Goal: Task Accomplishment & Management: Complete application form

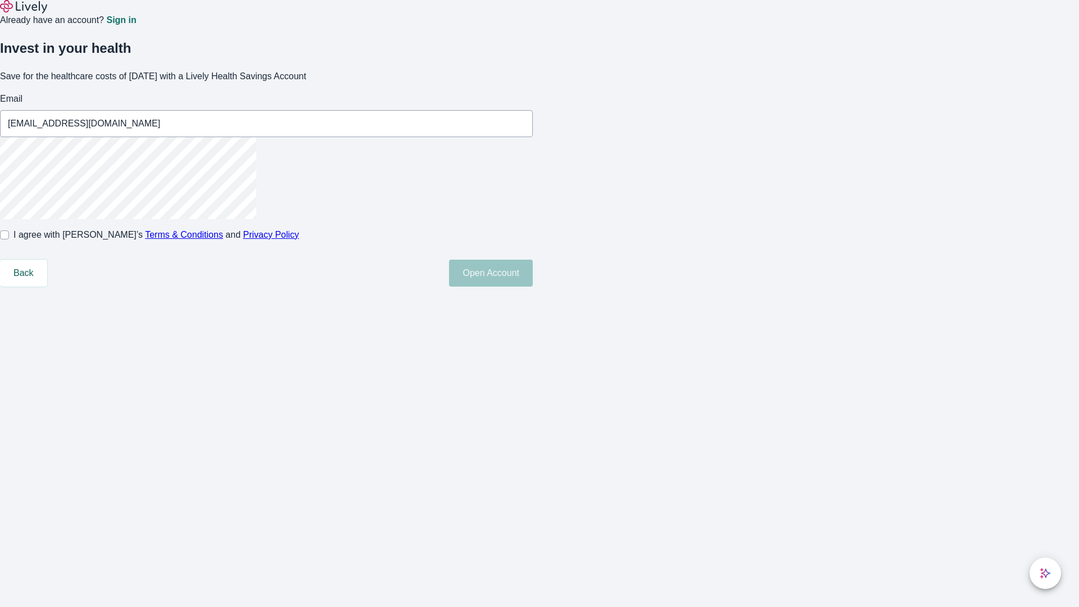
click at [9, 239] on input "I agree with Lively’s Terms & Conditions and Privacy Policy" at bounding box center [4, 234] width 9 height 9
checkbox input "true"
click at [533, 287] on button "Open Account" at bounding box center [491, 273] width 84 height 27
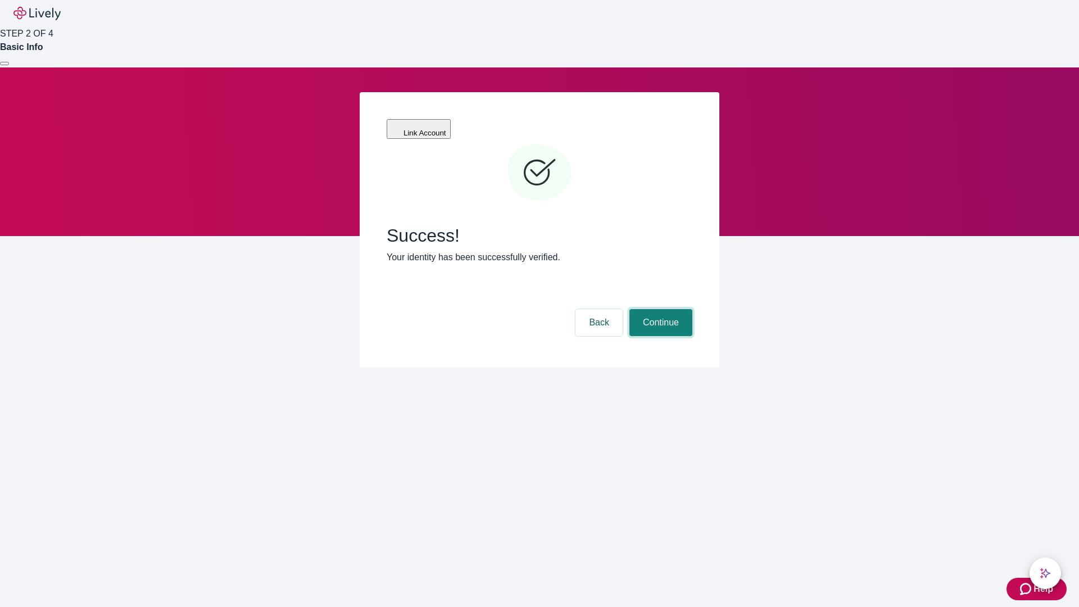
click at [659, 309] on button "Continue" at bounding box center [660, 322] width 63 height 27
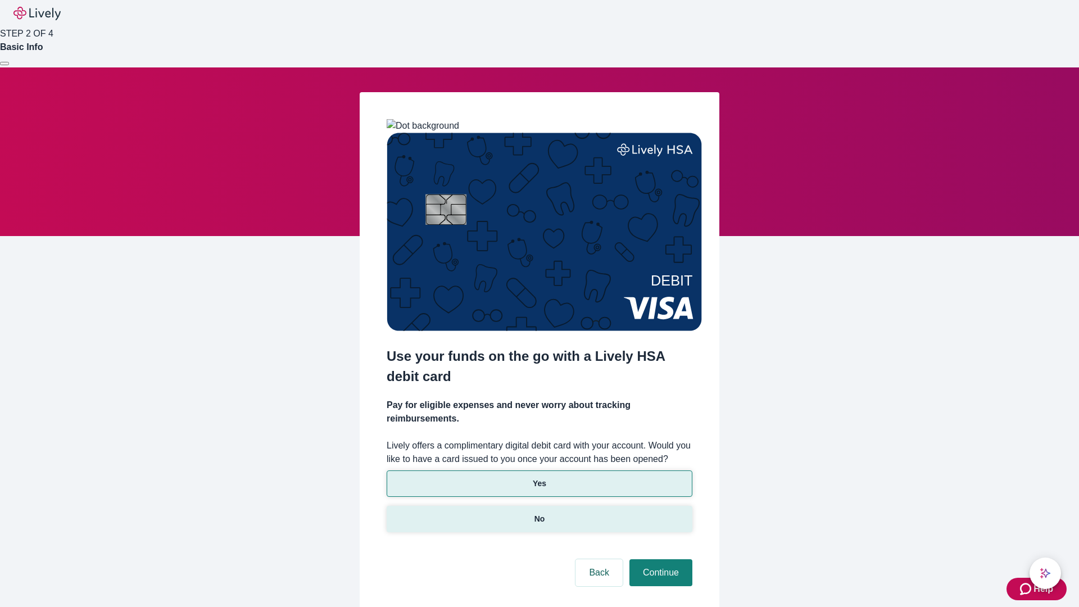
click at [539, 513] on p "No" at bounding box center [539, 519] width 11 height 12
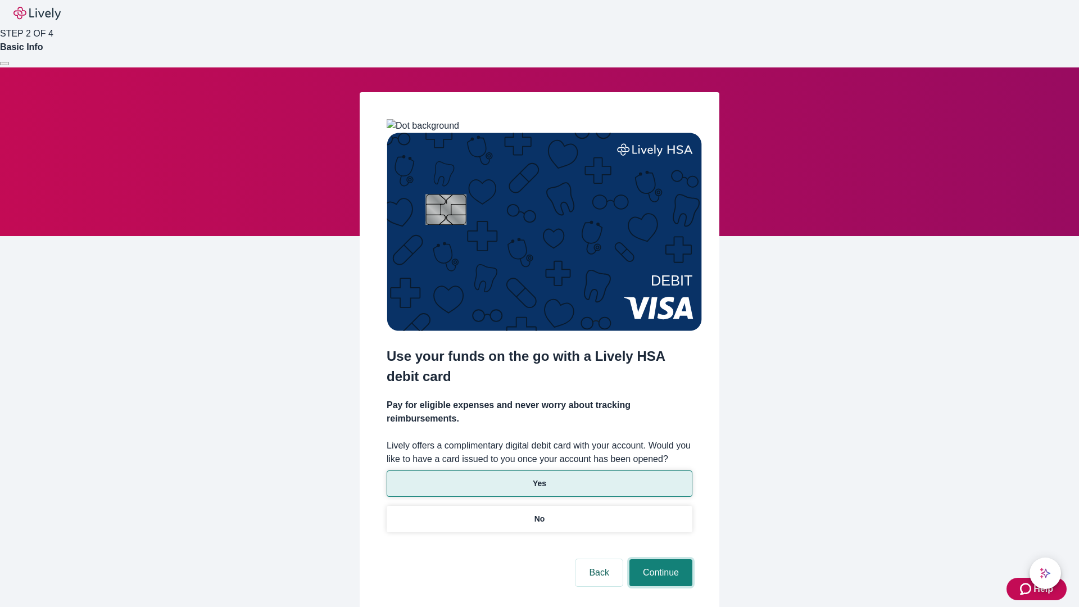
click at [659, 559] on button "Continue" at bounding box center [660, 572] width 63 height 27
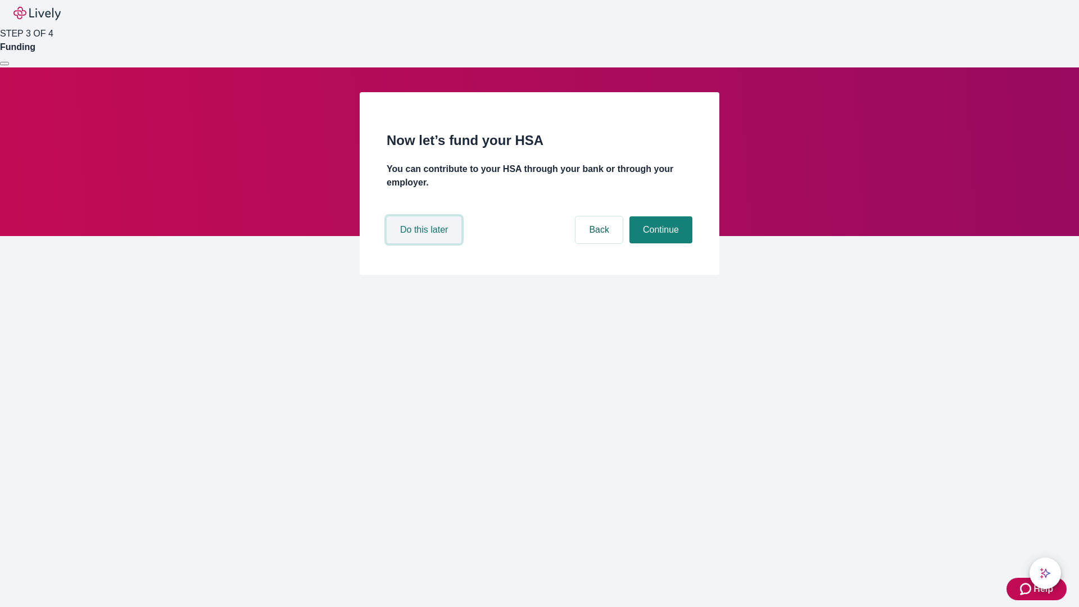
click at [425, 243] on button "Do this later" at bounding box center [424, 229] width 75 height 27
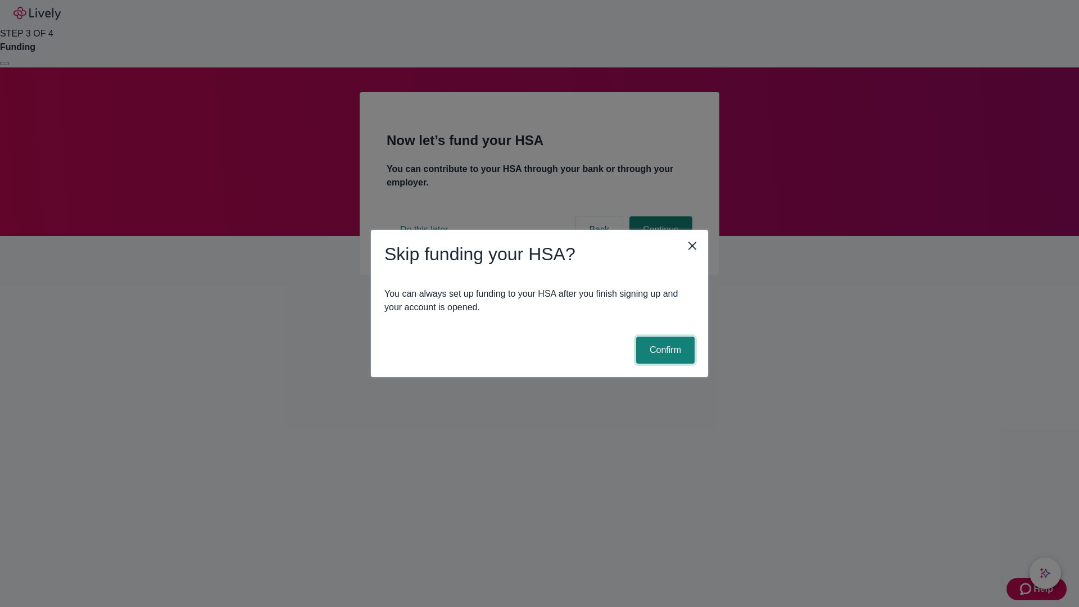
click at [664, 350] on button "Confirm" at bounding box center [665, 350] width 58 height 27
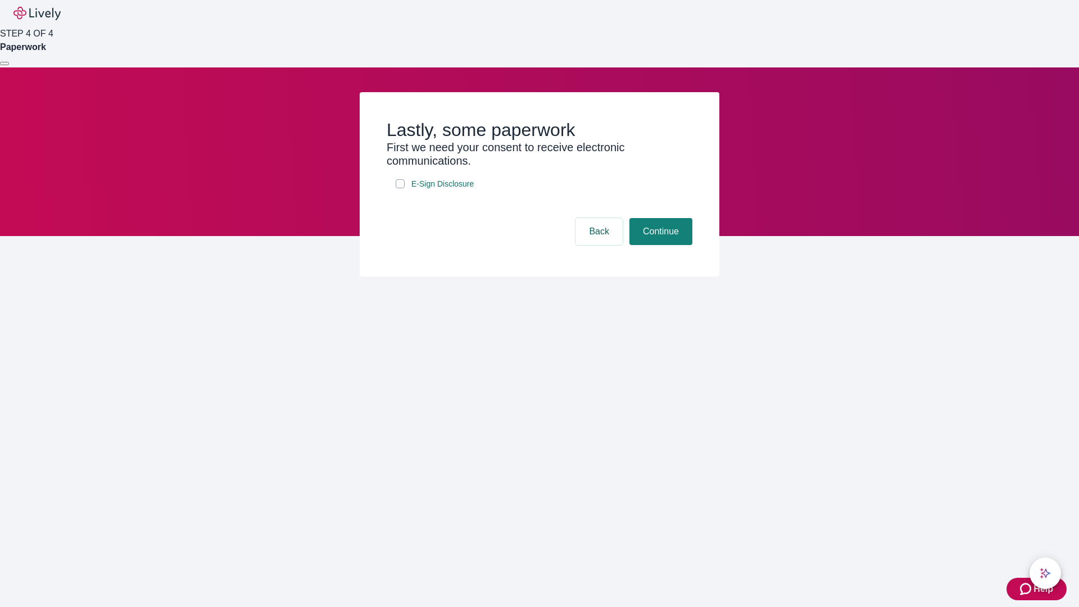
click at [400, 188] on input "E-Sign Disclosure" at bounding box center [400, 183] width 9 height 9
checkbox input "true"
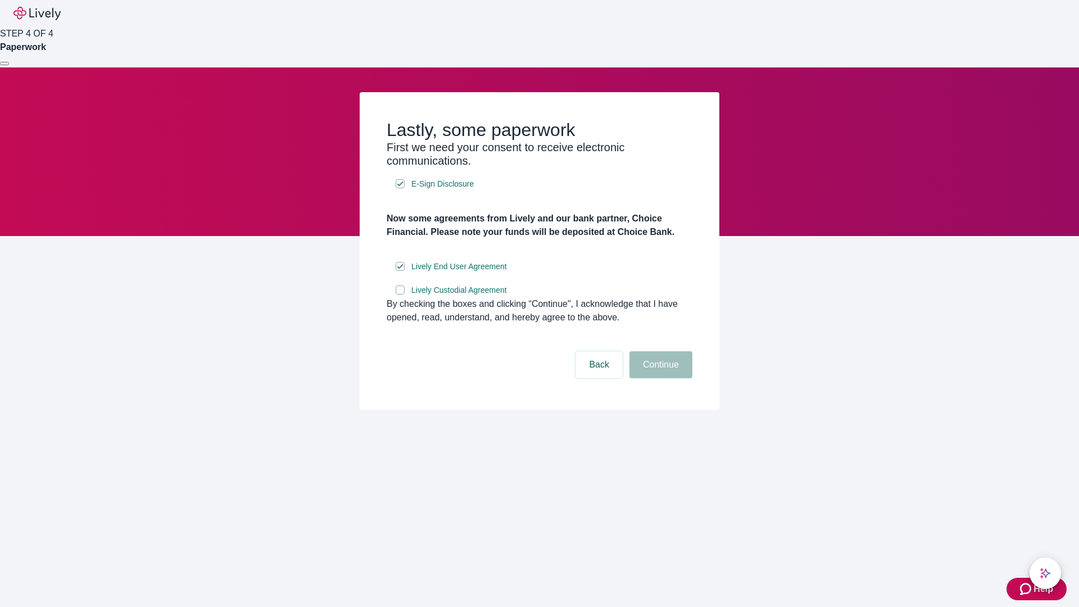
click at [400, 294] on input "Lively Custodial Agreement" at bounding box center [400, 289] width 9 height 9
checkbox input "true"
click at [659, 378] on button "Continue" at bounding box center [660, 364] width 63 height 27
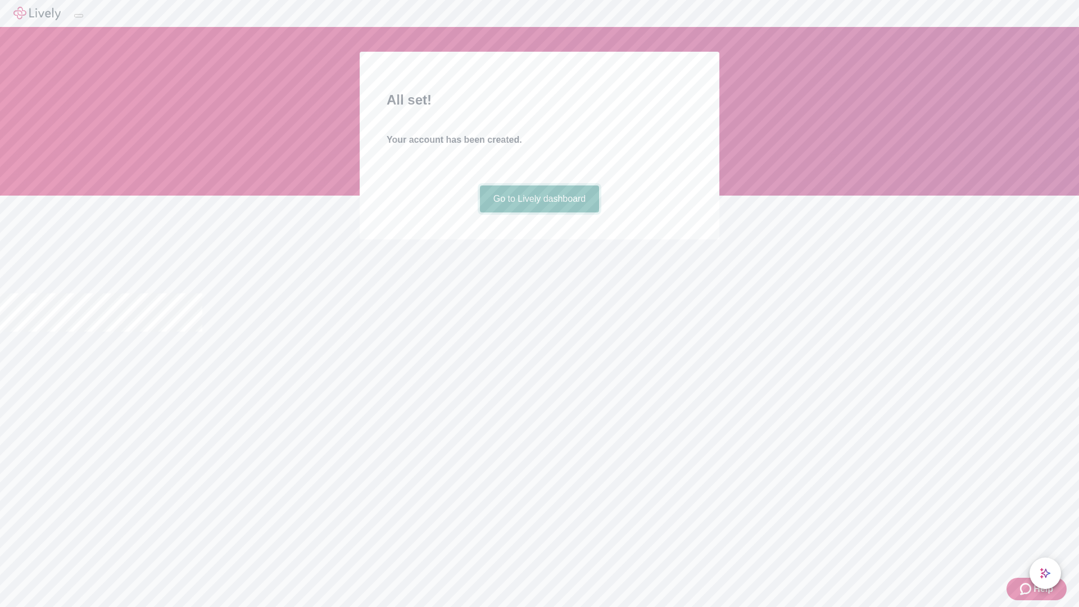
click at [539, 212] on link "Go to Lively dashboard" at bounding box center [540, 198] width 120 height 27
